Goal: Transaction & Acquisition: Purchase product/service

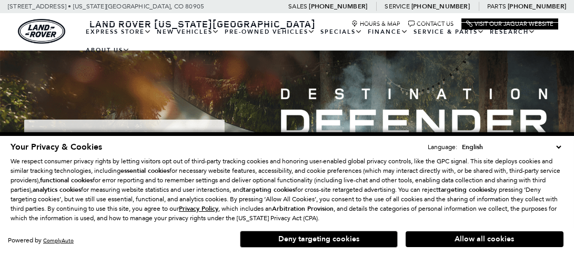
click at [497, 240] on button "Allow all cookies" at bounding box center [485, 239] width 158 height 16
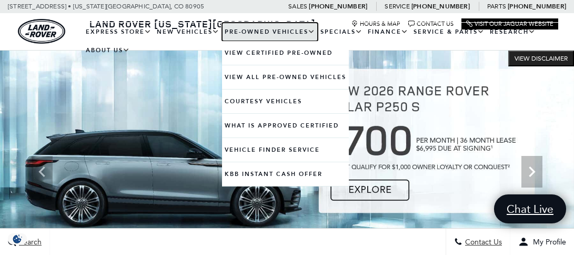
click at [283, 29] on link "Pre-Owned Vehicles" at bounding box center [270, 32] width 96 height 18
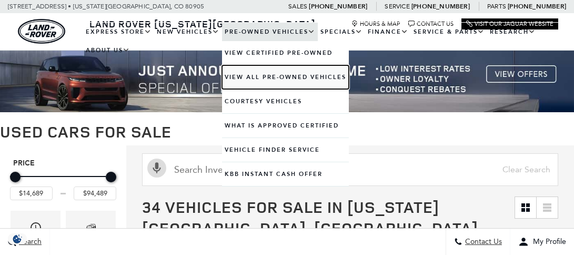
click at [305, 77] on link "View All Pre-Owned Vehicles" at bounding box center [285, 77] width 127 height 24
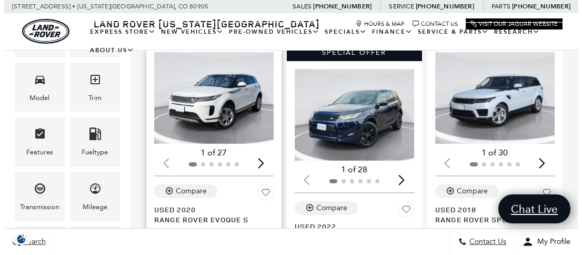
scroll to position [105, 0]
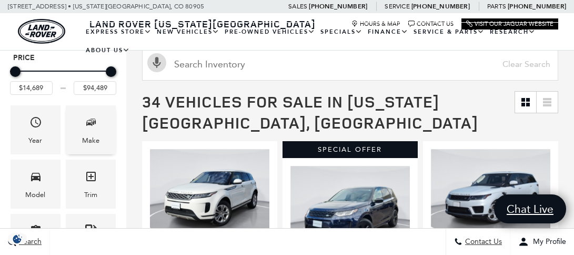
click at [97, 132] on span "Make" at bounding box center [91, 124] width 13 height 22
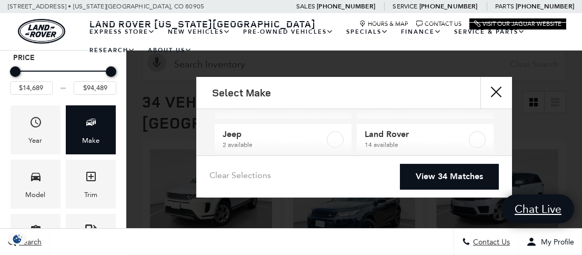
scroll to position [99, 0]
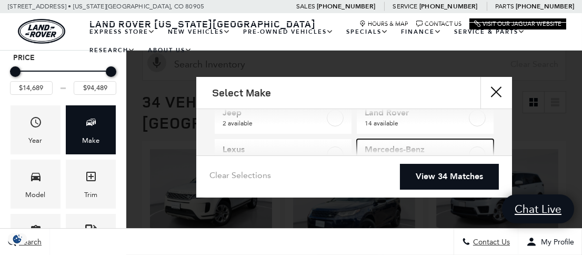
click at [424, 148] on span "Mercedes-Benz" at bounding box center [416, 149] width 103 height 11
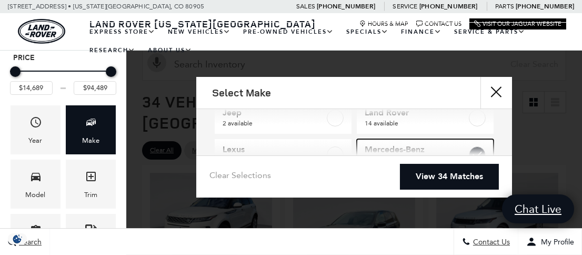
type input "$64,589"
type input "$65,189"
checkbox input "true"
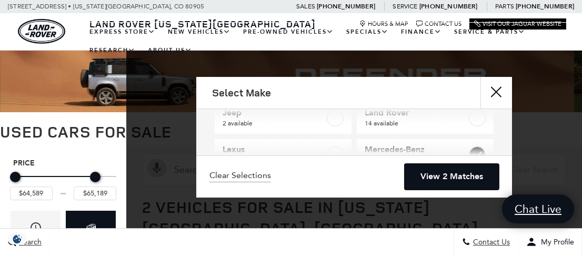
click at [460, 176] on link "View 2 Matches" at bounding box center [452, 177] width 94 height 26
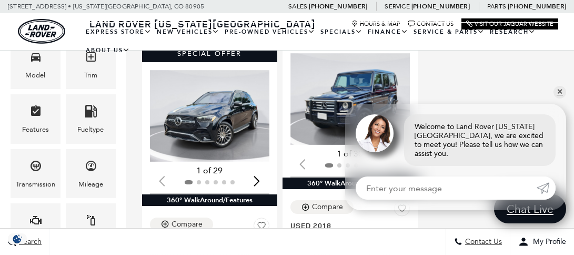
scroll to position [210, 0]
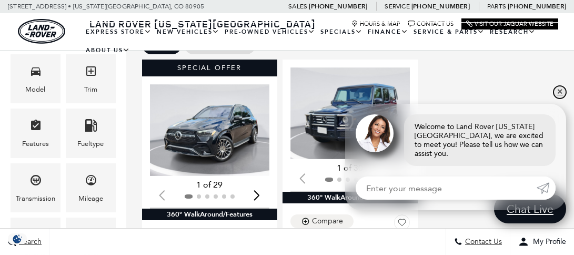
click at [559, 98] on link "✕" at bounding box center [560, 92] width 13 height 13
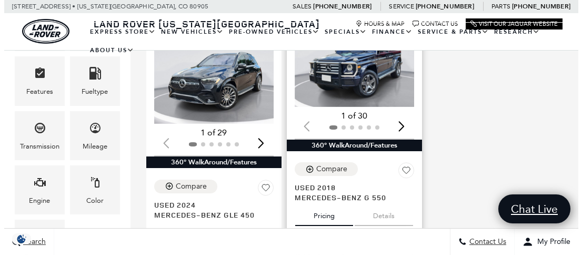
scroll to position [316, 0]
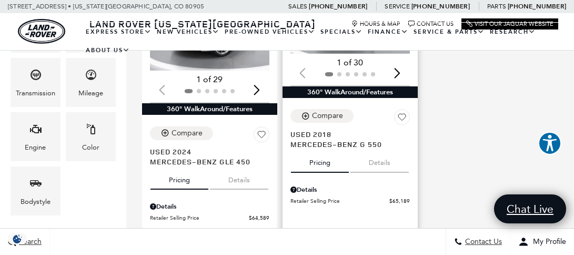
click at [355, 186] on div "Details" at bounding box center [349, 189] width 119 height 9
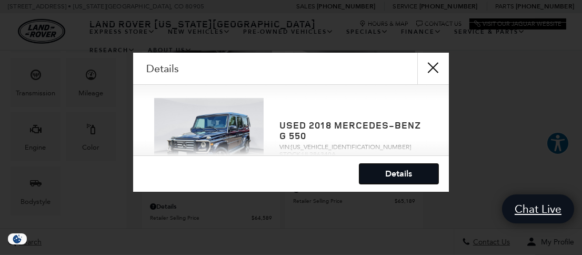
click at [389, 172] on link "Details" at bounding box center [398, 174] width 79 height 20
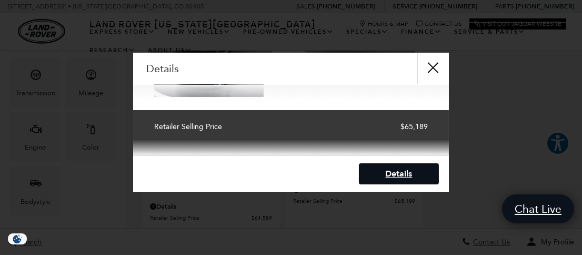
scroll to position [155, 0]
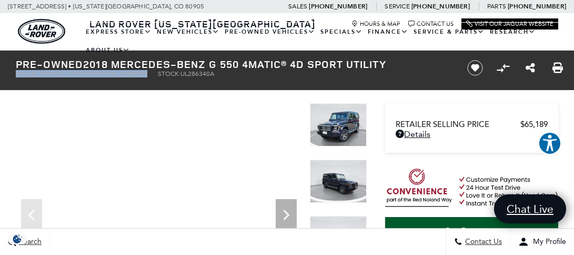
drag, startPoint x: 16, startPoint y: 74, endPoint x: 103, endPoint y: 77, distance: 87.4
click at [103, 77] on ul "VIN: WDCYC3KH2JX286340 Stock: UL286340A" at bounding box center [234, 73] width 436 height 7
copy li "VIN: WDCYC3KH2JX286340"
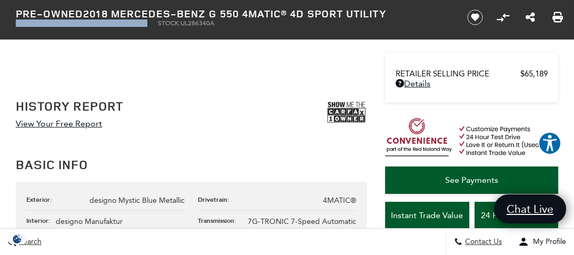
scroll to position [526, 0]
